Goal: Information Seeking & Learning: Learn about a topic

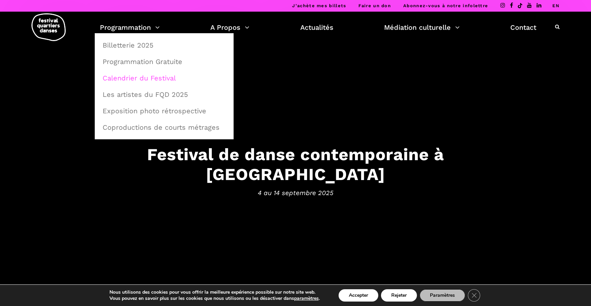
click at [138, 77] on link "Calendrier du Festival" at bounding box center [163, 78] width 131 height 16
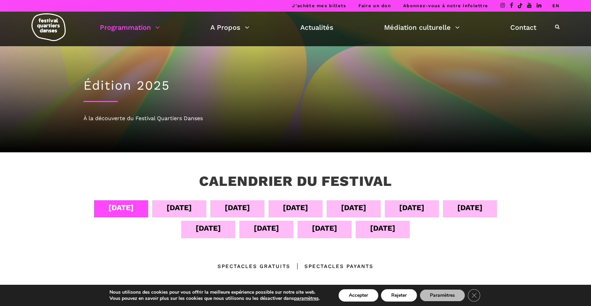
click at [206, 225] on div "[DATE]" at bounding box center [208, 228] width 25 height 12
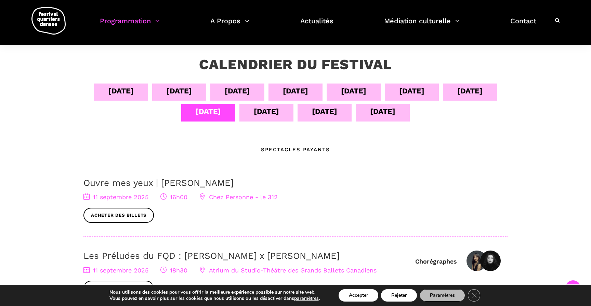
scroll to position [112, 0]
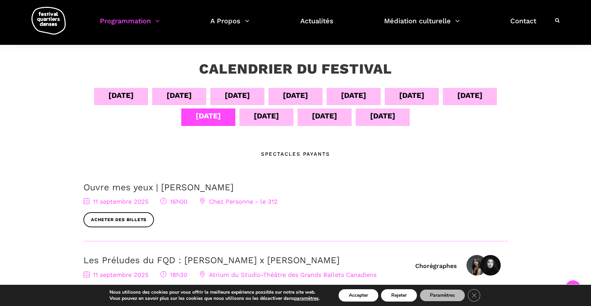
click at [321, 154] on div "Spectacles Payants" at bounding box center [295, 154] width 69 height 8
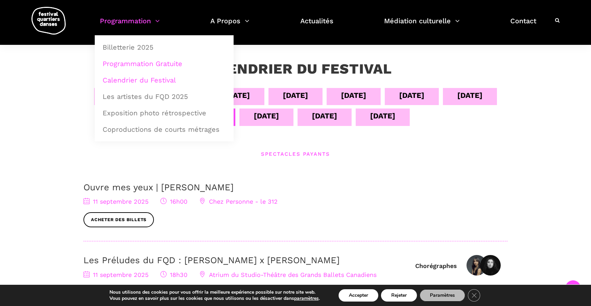
click at [156, 63] on link "Programmation Gratuite" at bounding box center [163, 64] width 131 height 16
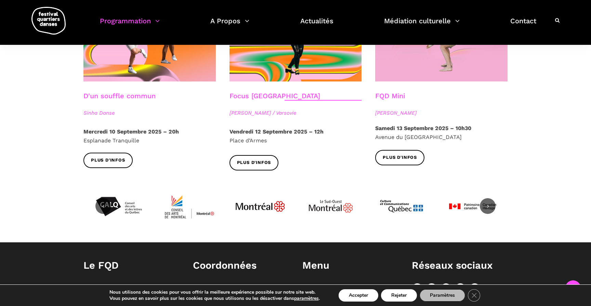
scroll to position [881, 0]
